Goal: Task Accomplishment & Management: Manage account settings

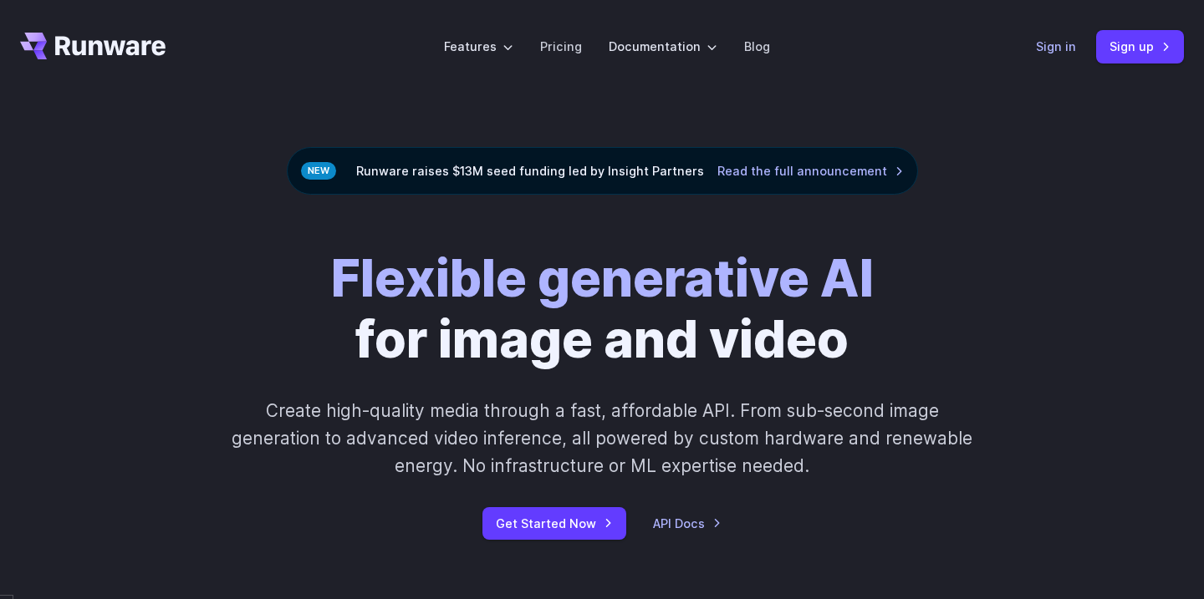
click at [1045, 51] on link "Sign in" at bounding box center [1056, 46] width 40 height 19
click at [1048, 49] on link "Sign in" at bounding box center [1056, 46] width 40 height 19
